Goal: Find contact information: Find contact information

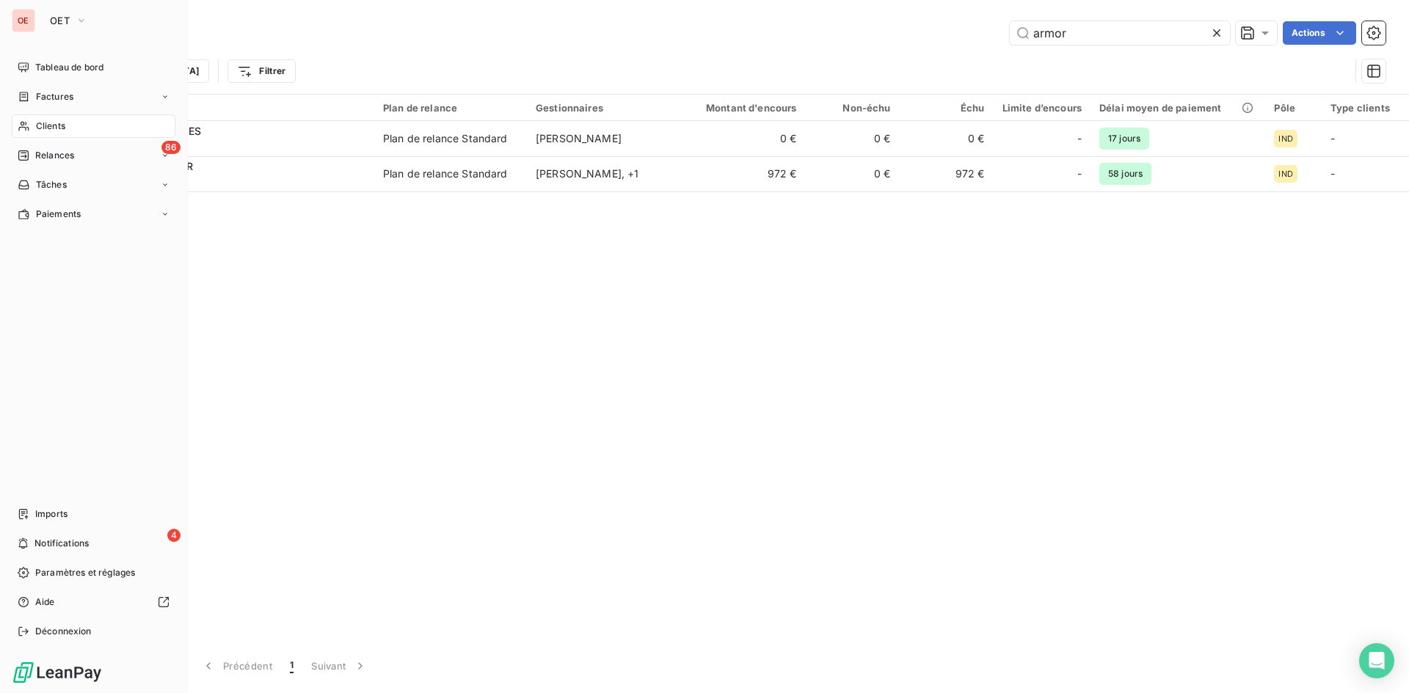
click at [66, 112] on nav "Tableau de bord Factures Clients 86 Relances Tâches Paiements" at bounding box center [94, 141] width 164 height 170
click at [47, 122] on span "Clients" at bounding box center [50, 126] width 29 height 13
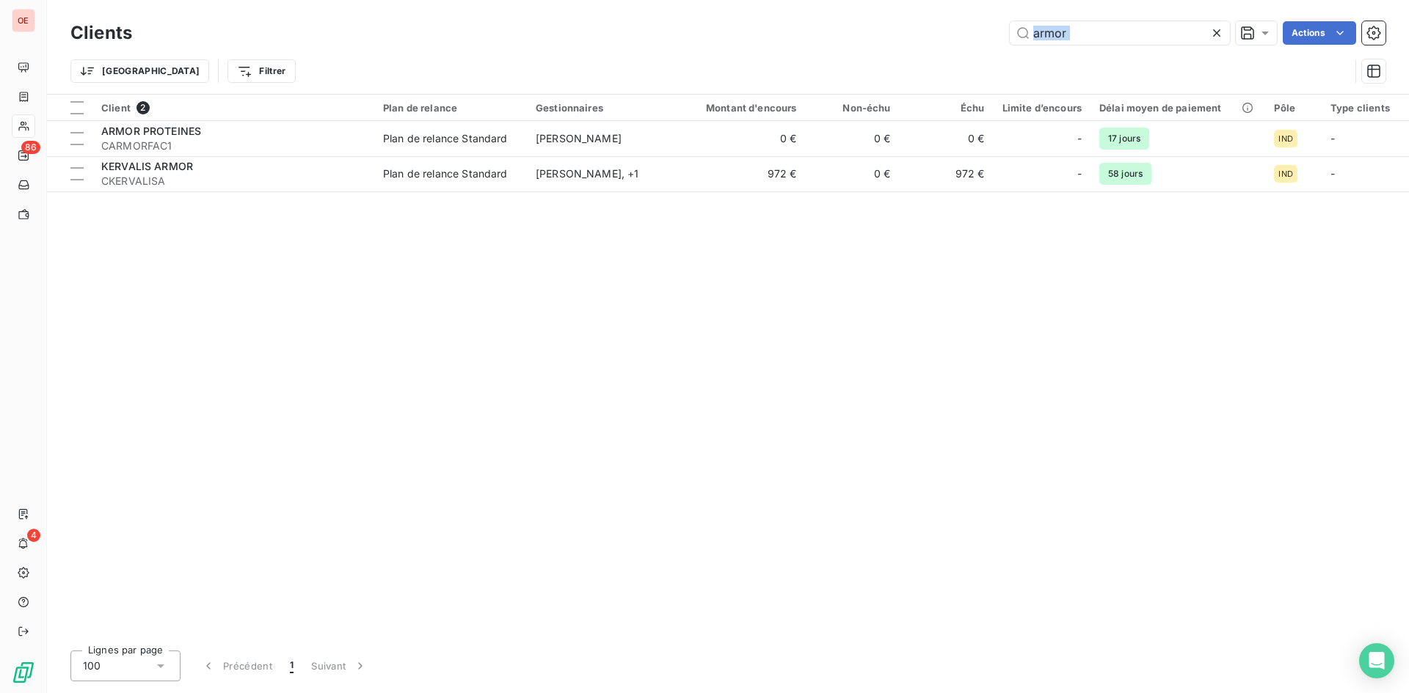
drag, startPoint x: 1060, startPoint y: 47, endPoint x: 978, endPoint y: 55, distance: 82.6
click at [978, 55] on div "Clients armor Actions Trier Filtrer" at bounding box center [727, 56] width 1315 height 76
click at [1065, 48] on div "Clients armor Actions" at bounding box center [727, 33] width 1315 height 31
drag, startPoint x: 1077, startPoint y: 42, endPoint x: 992, endPoint y: 49, distance: 85.4
click at [992, 48] on div "Clients armor Actions Trier Filtrer" at bounding box center [727, 56] width 1315 height 76
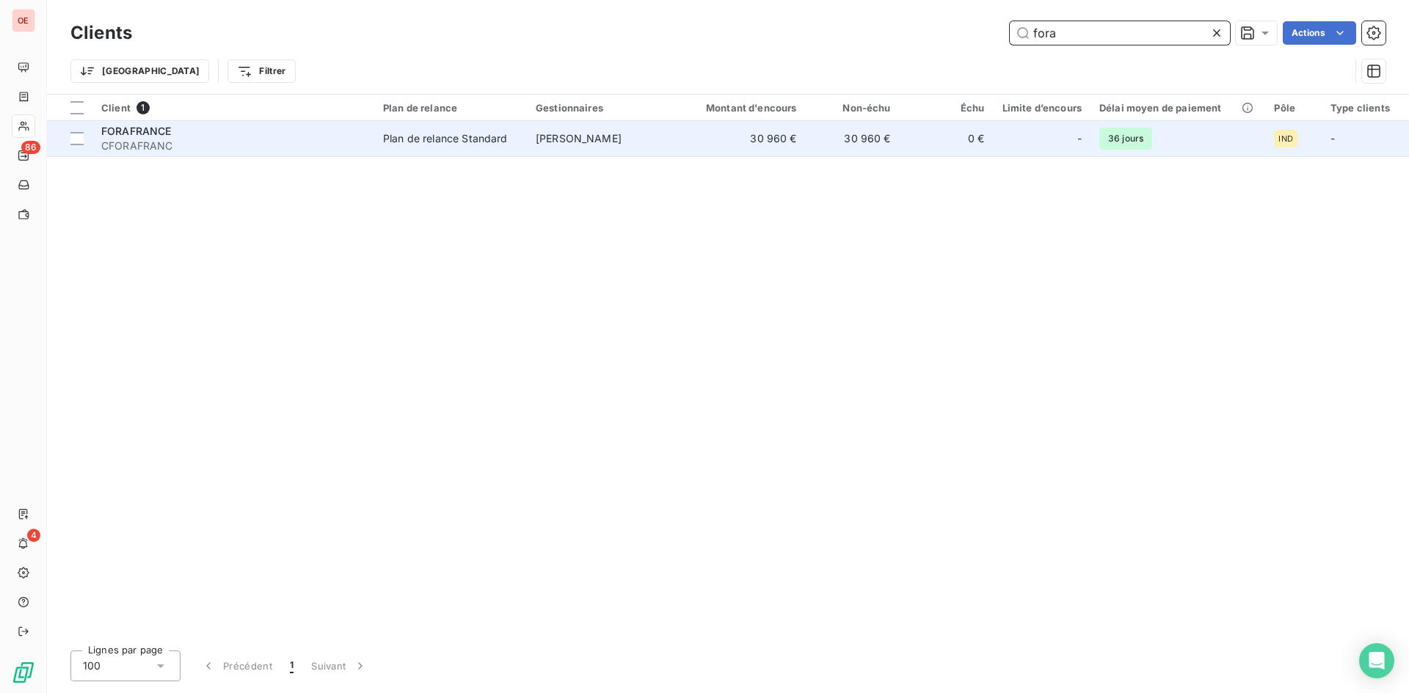
type input "fora"
click at [221, 139] on span "CFORAFRANC" at bounding box center [233, 146] width 264 height 15
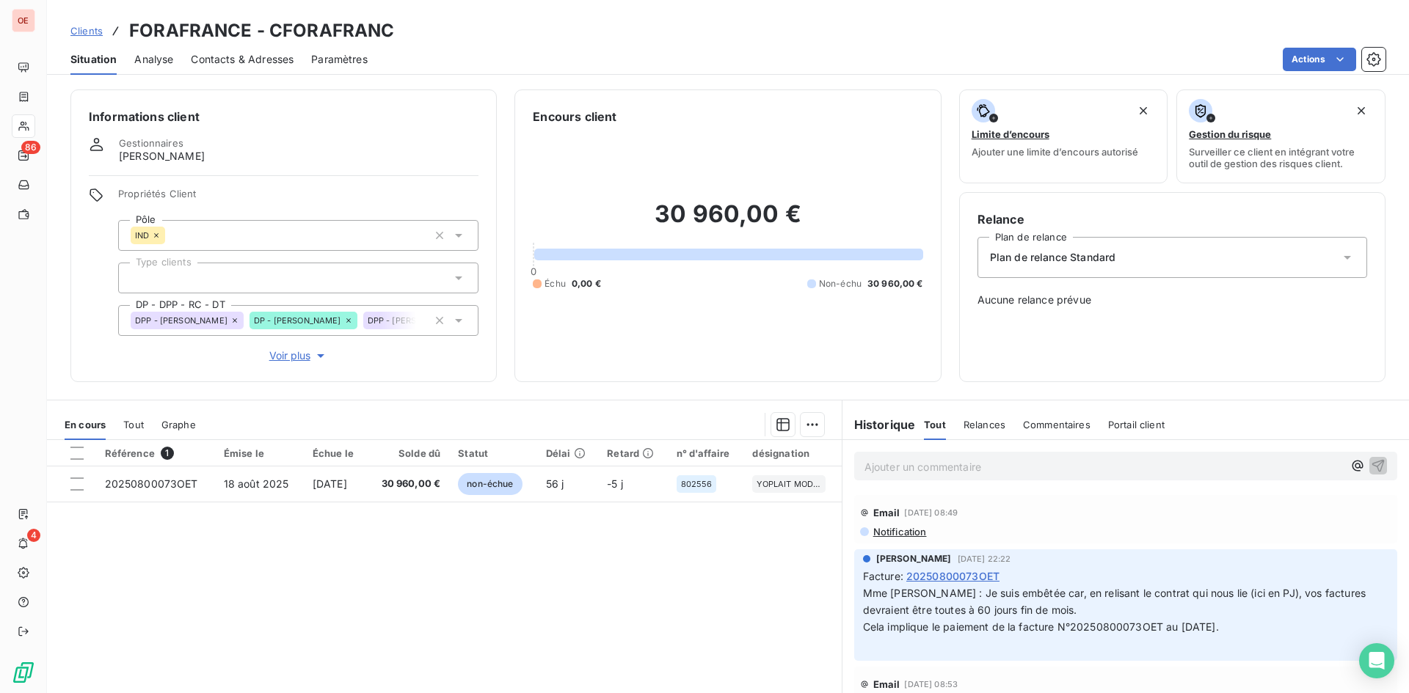
click at [258, 65] on span "Contacts & Adresses" at bounding box center [242, 59] width 103 height 15
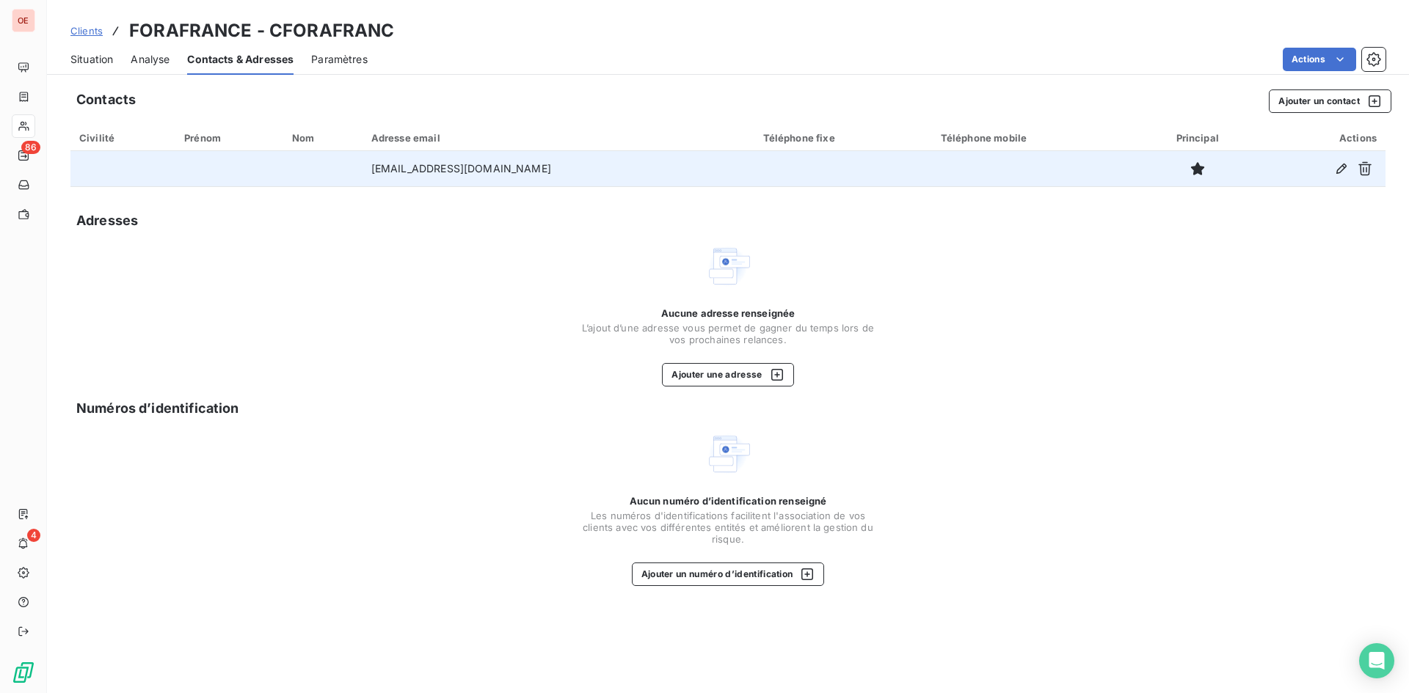
drag, startPoint x: 561, startPoint y: 173, endPoint x: 364, endPoint y: 170, distance: 197.4
click at [364, 170] on td "[EMAIL_ADDRESS][DOMAIN_NAME]" at bounding box center [559, 168] width 392 height 35
copy td "[EMAIL_ADDRESS][DOMAIN_NAME]"
